Goal: Information Seeking & Learning: Learn about a topic

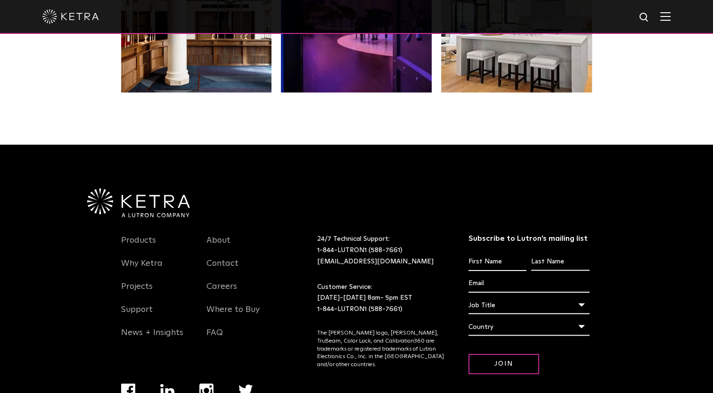
scroll to position [1980, 0]
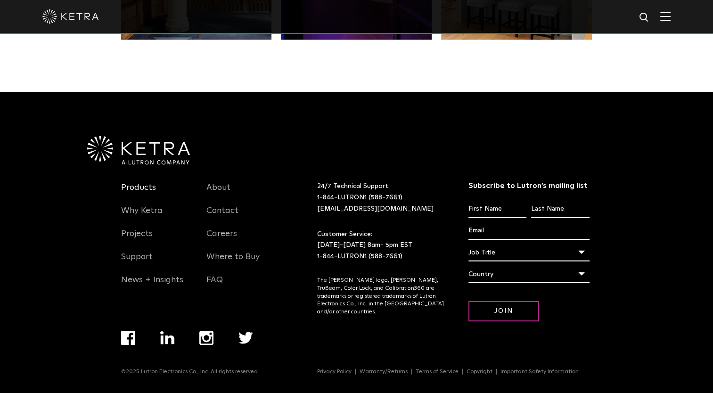
click at [141, 184] on link "Products" at bounding box center [138, 193] width 35 height 22
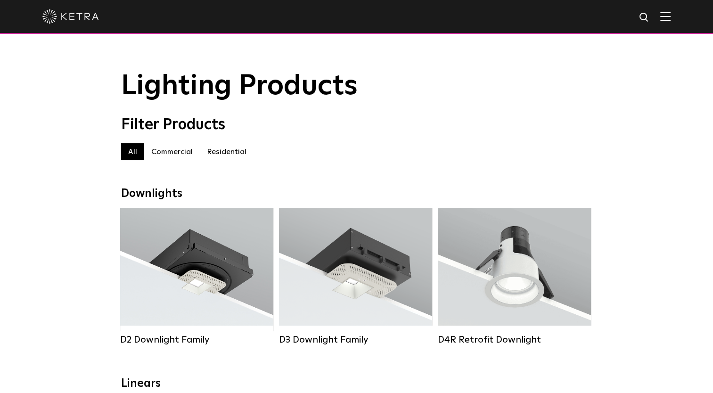
scroll to position [141, 0]
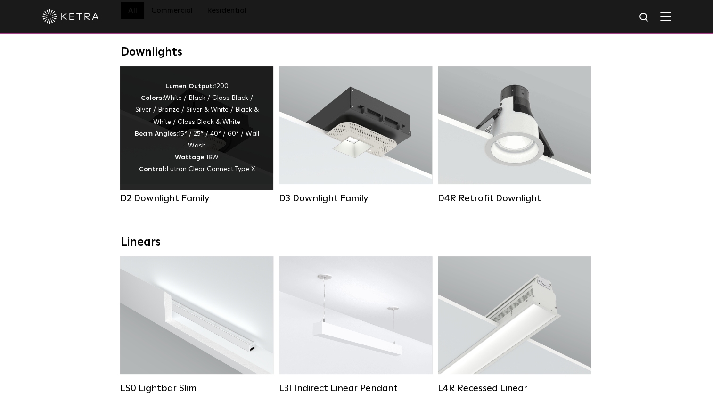
click at [190, 154] on div "Lumen Output: 1200 Colors: White / Black / Gloss Black / Silver / Bronze / Silv…" at bounding box center [196, 128] width 125 height 95
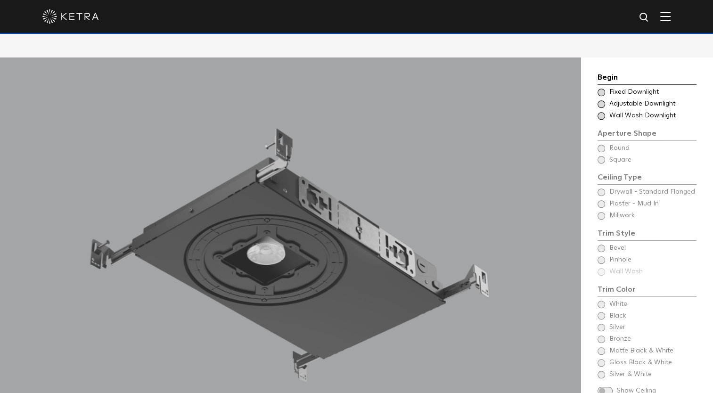
scroll to position [848, 0]
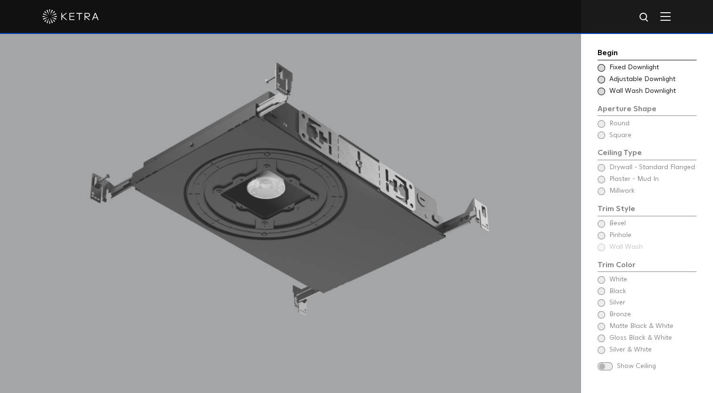
click at [620, 67] on span "Fixed Downlight" at bounding box center [652, 67] width 86 height 9
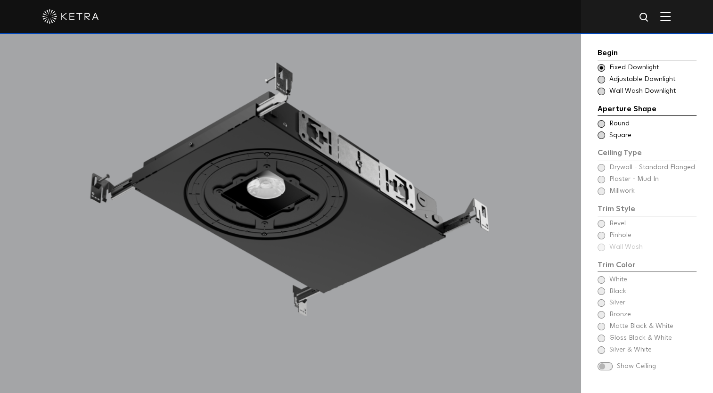
click at [612, 76] on span "Adjustable Downlight" at bounding box center [652, 79] width 86 height 9
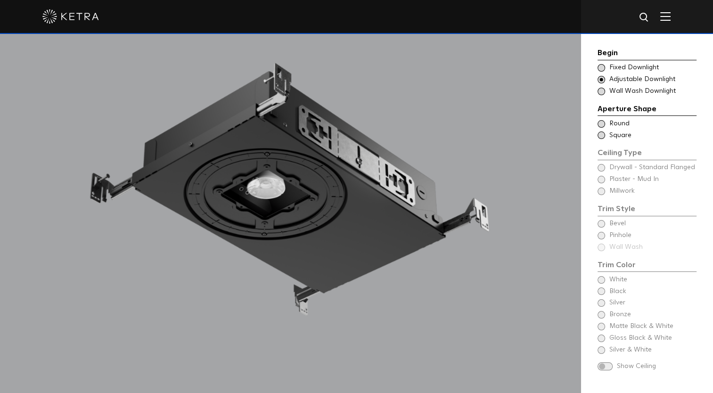
click at [615, 67] on span "Fixed Downlight" at bounding box center [652, 67] width 86 height 9
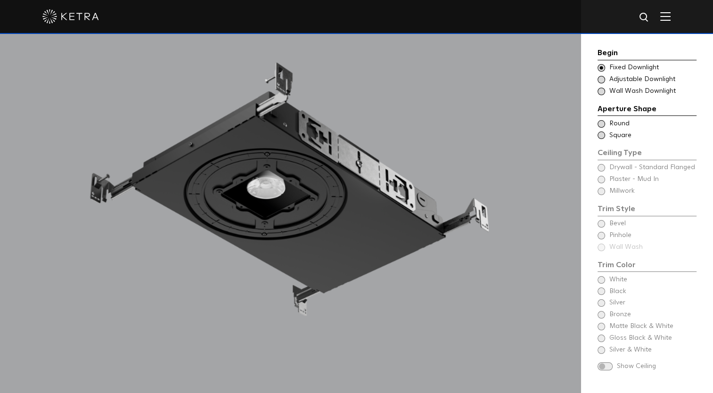
click at [619, 79] on span "Adjustable Downlight" at bounding box center [652, 79] width 86 height 9
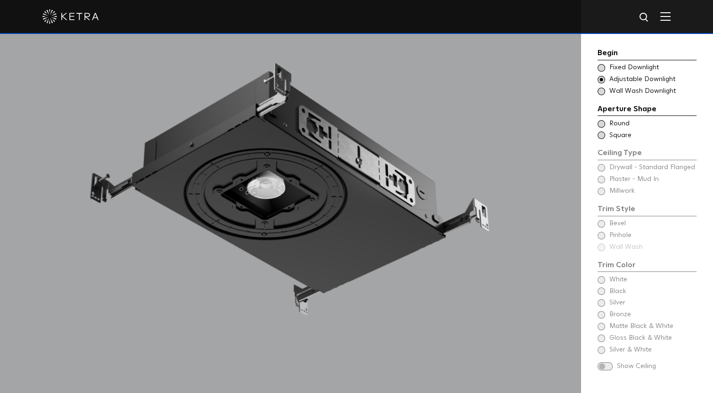
click at [621, 66] on span "Fixed Downlight" at bounding box center [652, 67] width 86 height 9
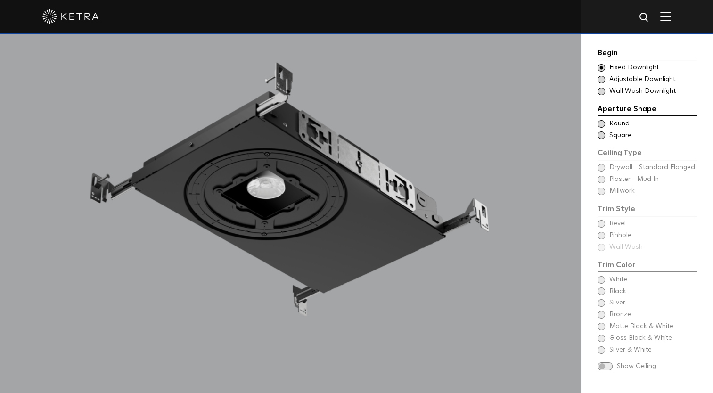
click at [621, 75] on span "Adjustable Downlight" at bounding box center [652, 79] width 86 height 9
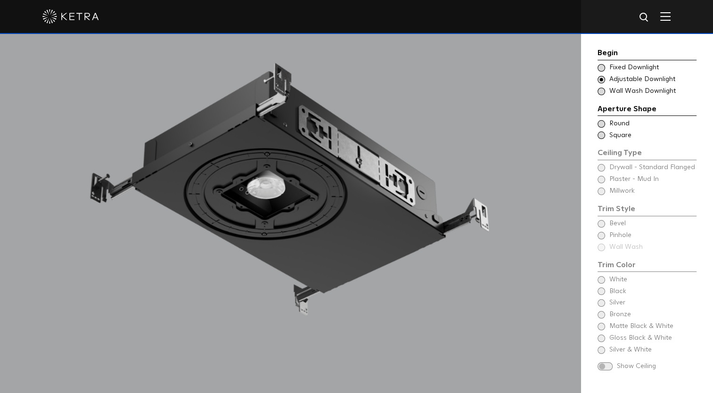
click at [619, 88] on span "Wall Wash Downlight" at bounding box center [652, 91] width 86 height 9
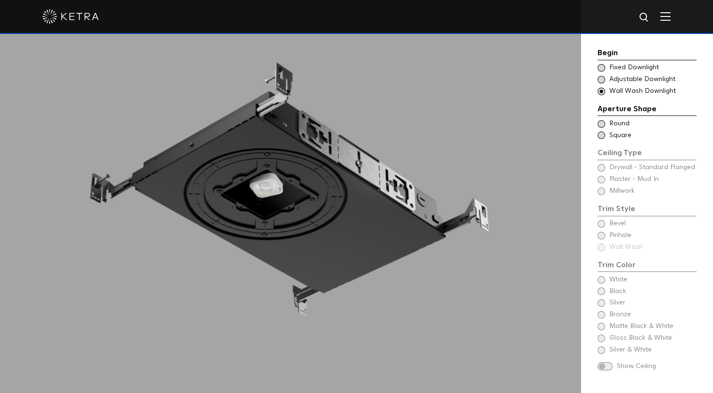
click at [620, 67] on span "Fixed Downlight" at bounding box center [652, 67] width 86 height 9
click at [620, 77] on span "Adjustable Downlight" at bounding box center [652, 79] width 86 height 9
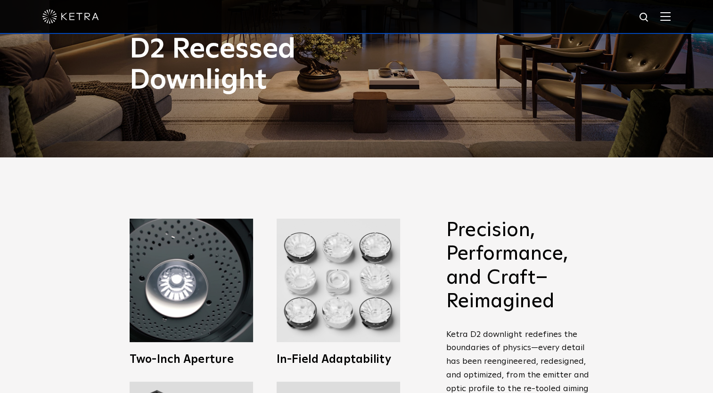
scroll to position [424, 0]
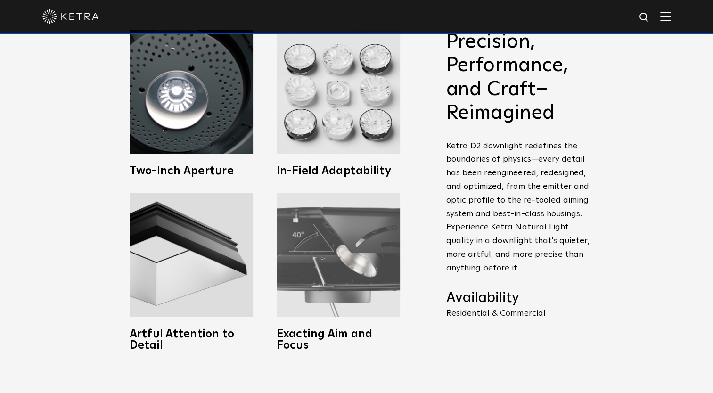
click at [334, 251] on img at bounding box center [337, 254] width 123 height 123
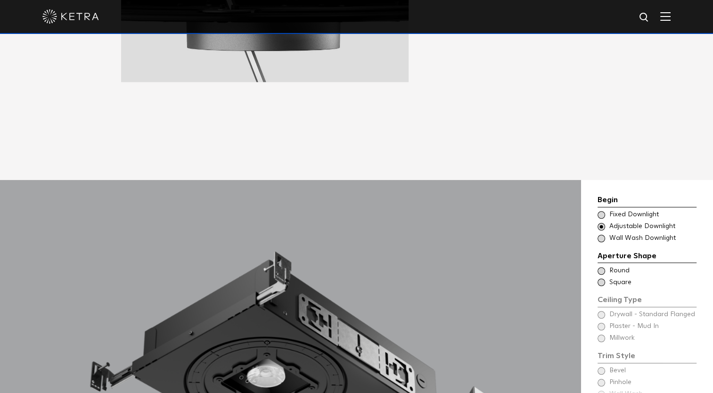
scroll to position [848, 0]
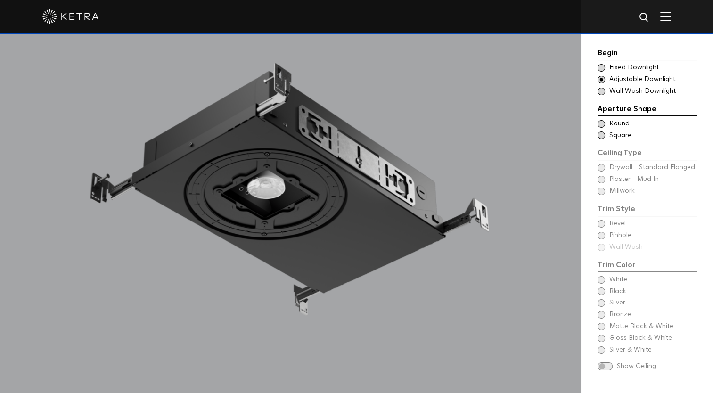
click at [631, 67] on span "Fixed Downlight" at bounding box center [652, 67] width 86 height 9
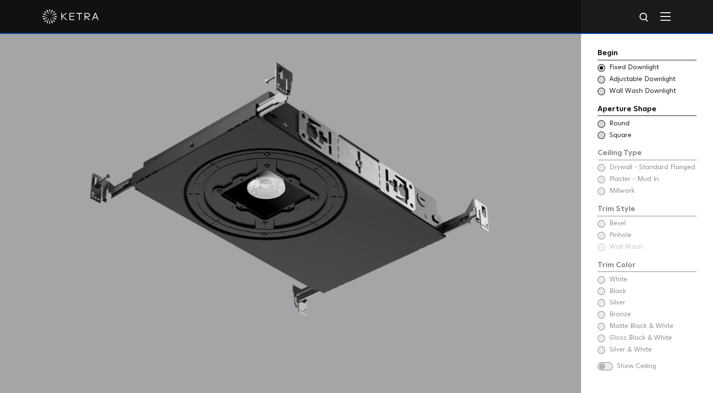
click at [646, 78] on span "Adjustable Downlight" at bounding box center [652, 79] width 86 height 9
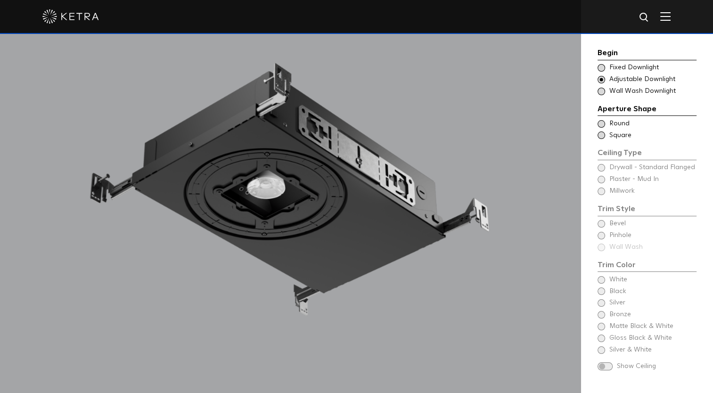
click at [624, 88] on span "Wall Wash Downlight" at bounding box center [652, 91] width 86 height 9
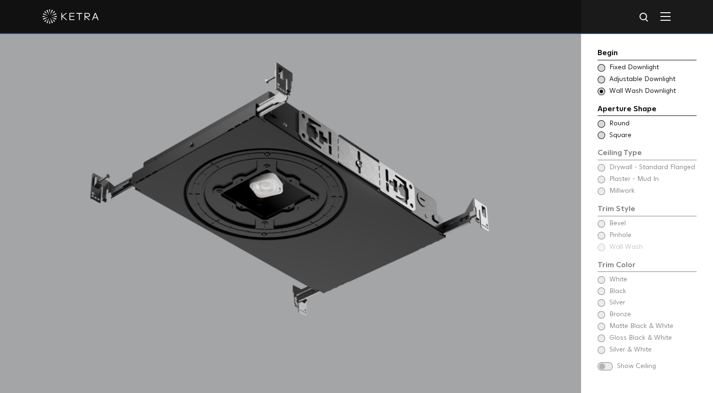
click at [621, 67] on span "Fixed Downlight" at bounding box center [652, 67] width 86 height 9
click at [612, 80] on span "Adjustable Downlight" at bounding box center [652, 79] width 86 height 9
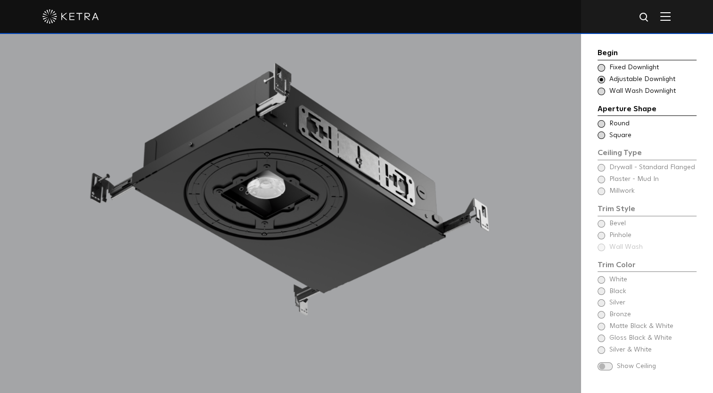
click at [625, 68] on span "Fixed Downlight" at bounding box center [652, 67] width 86 height 9
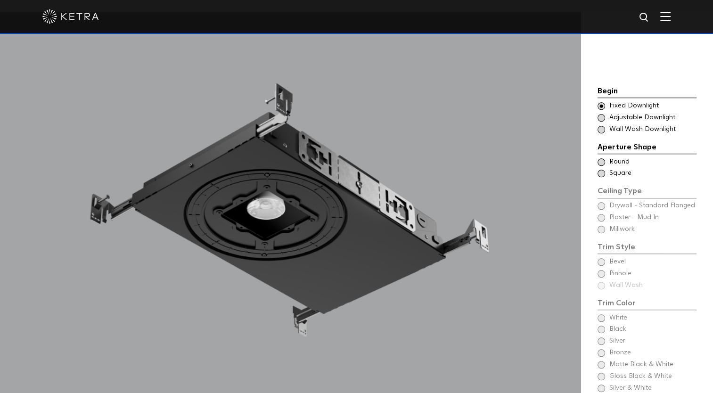
scroll to position [801, 0]
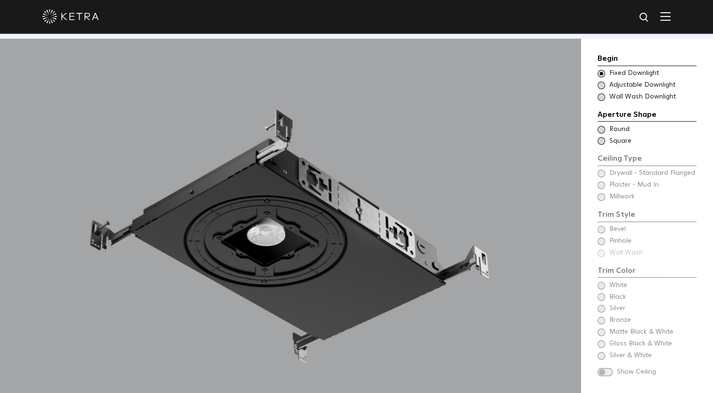
click at [601, 129] on span at bounding box center [601, 130] width 8 height 8
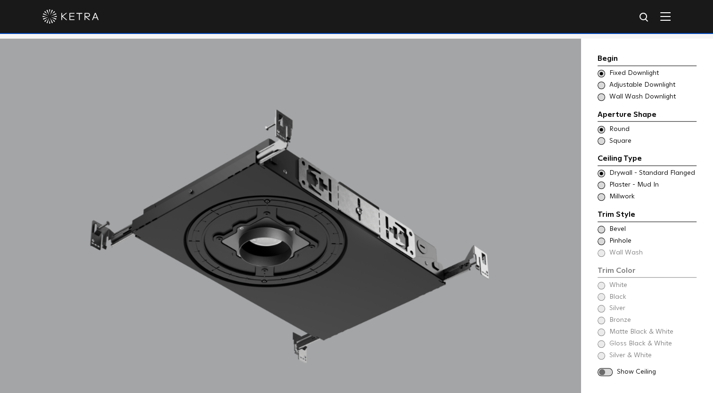
click at [602, 172] on span at bounding box center [601, 174] width 8 height 8
click at [602, 229] on span at bounding box center [601, 230] width 8 height 8
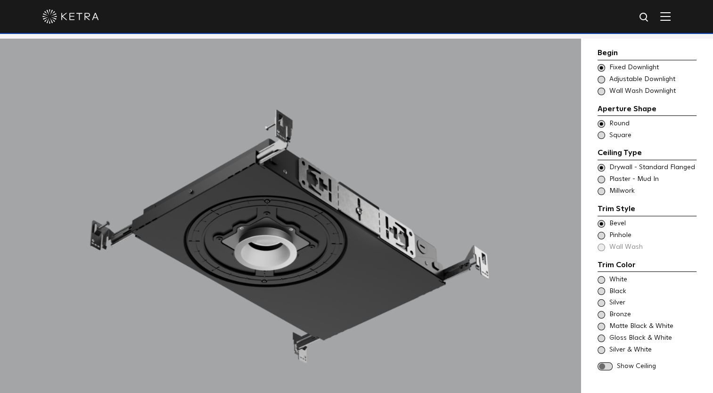
scroll to position [895, 0]
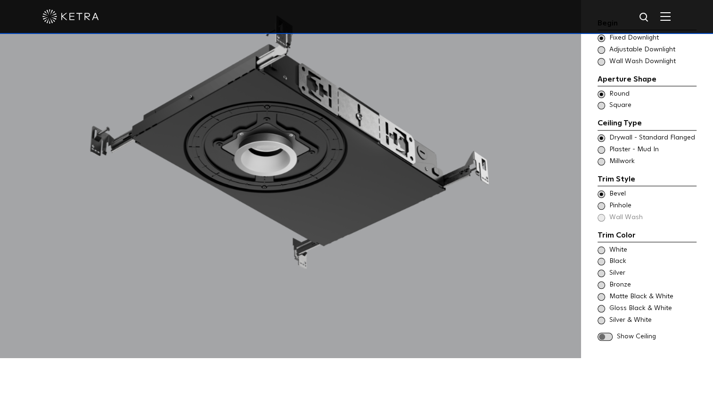
click at [603, 251] on span at bounding box center [601, 250] width 8 height 8
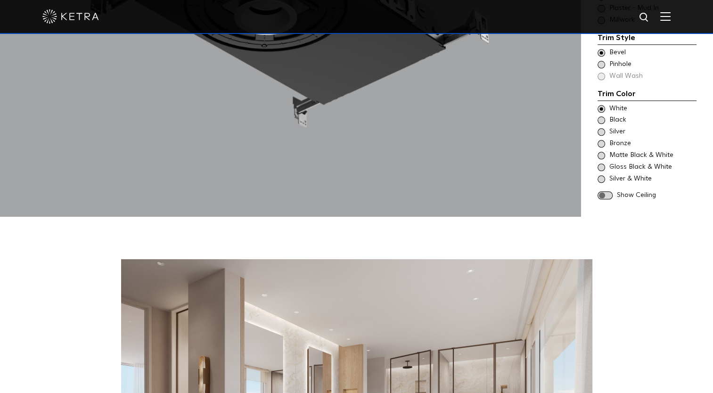
scroll to position [1036, 0]
click at [607, 195] on span at bounding box center [604, 195] width 15 height 8
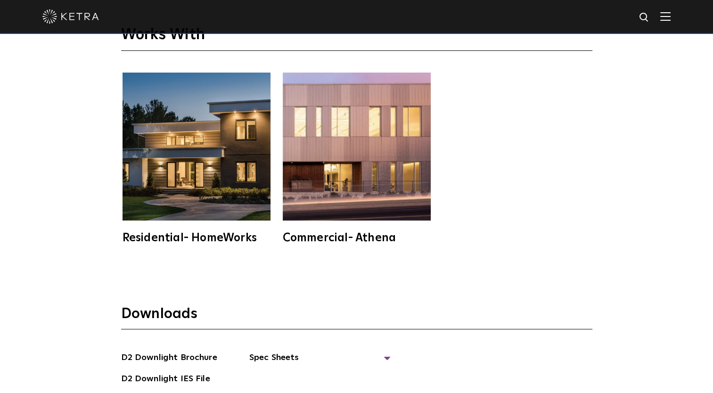
scroll to position [2543, 0]
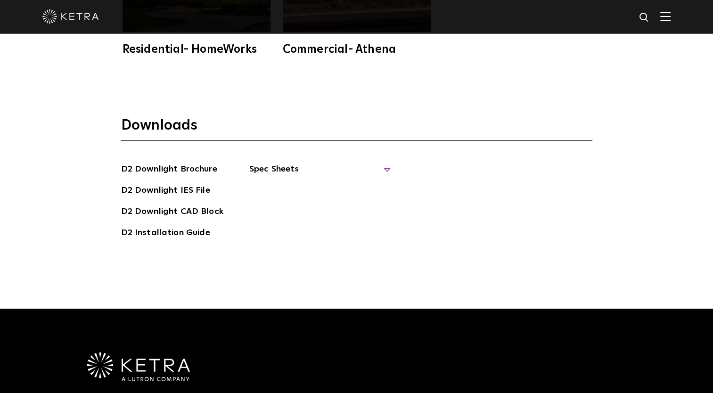
click at [276, 167] on span "Spec Sheets" at bounding box center [319, 172] width 141 height 21
